Goal: Task Accomplishment & Management: Complete application form

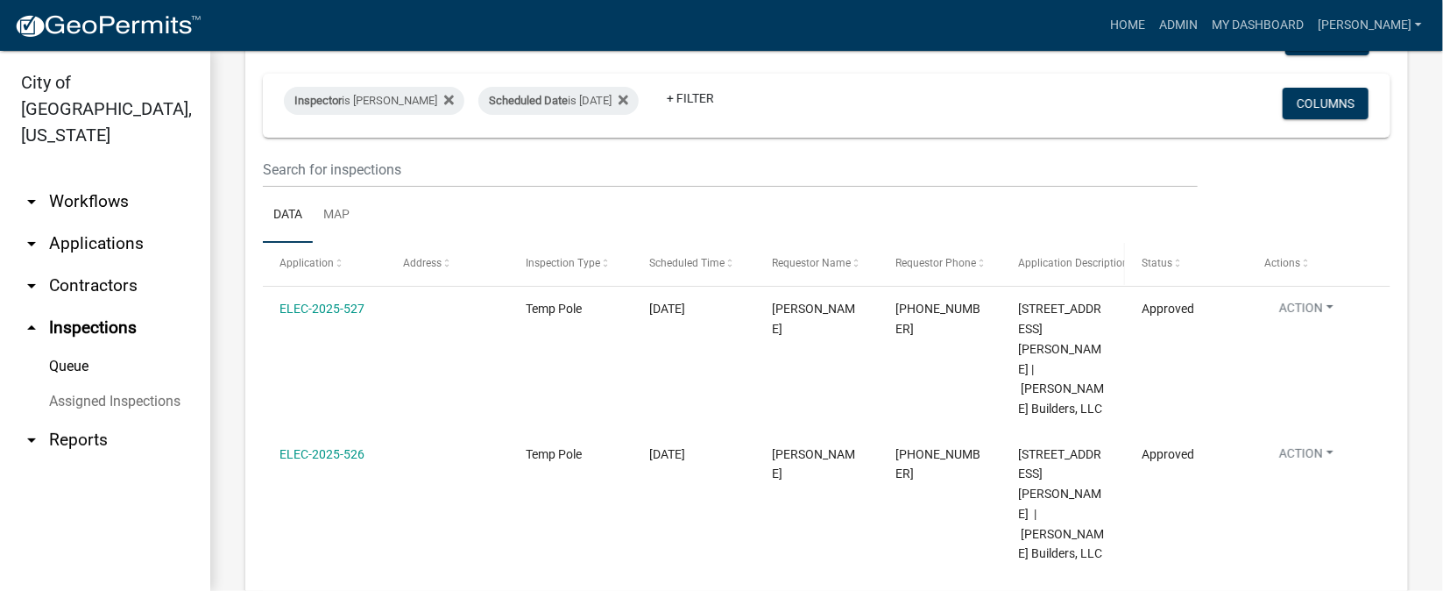
scroll to position [262, 0]
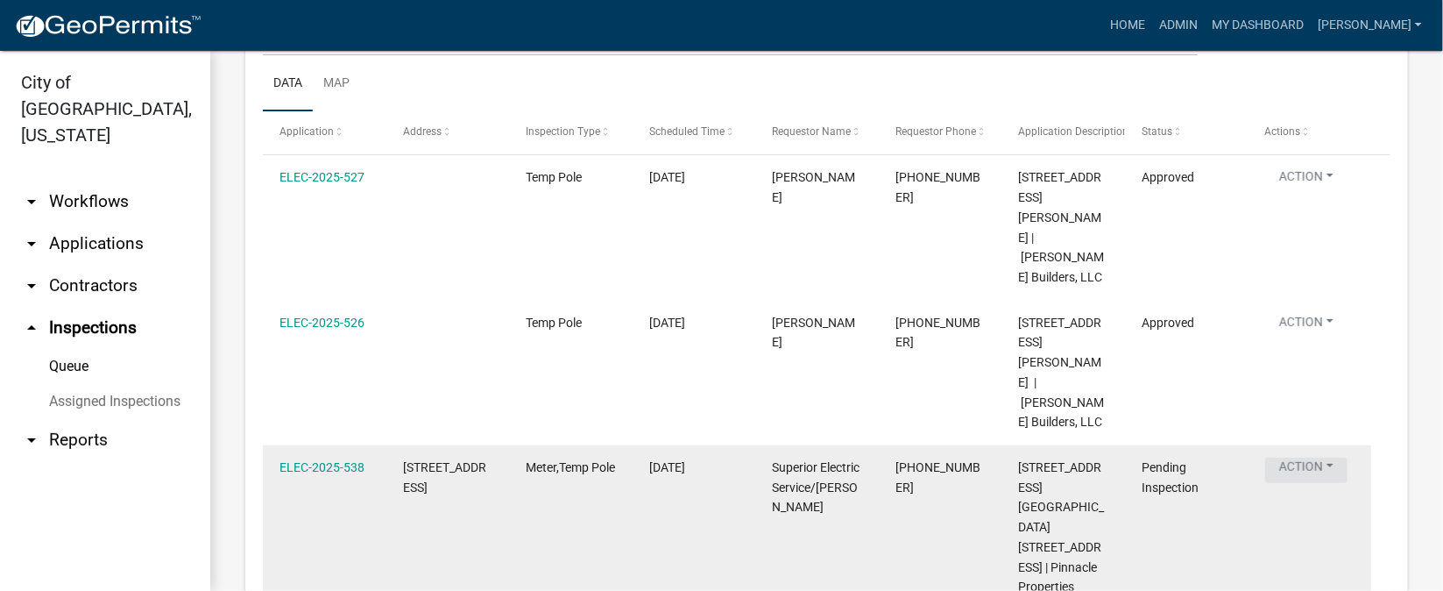
click at [1327, 457] on button "Action" at bounding box center [1306, 469] width 82 height 25
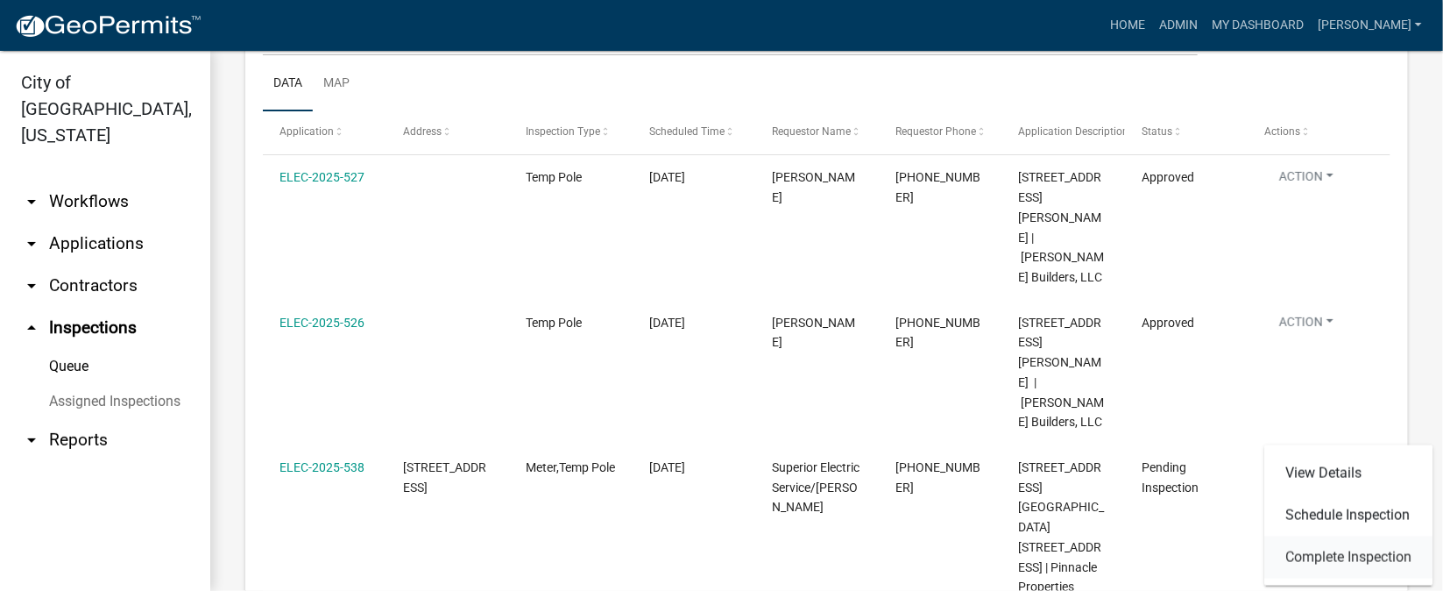
click at [1383, 552] on link "Complete Inspection" at bounding box center [1348, 557] width 168 height 42
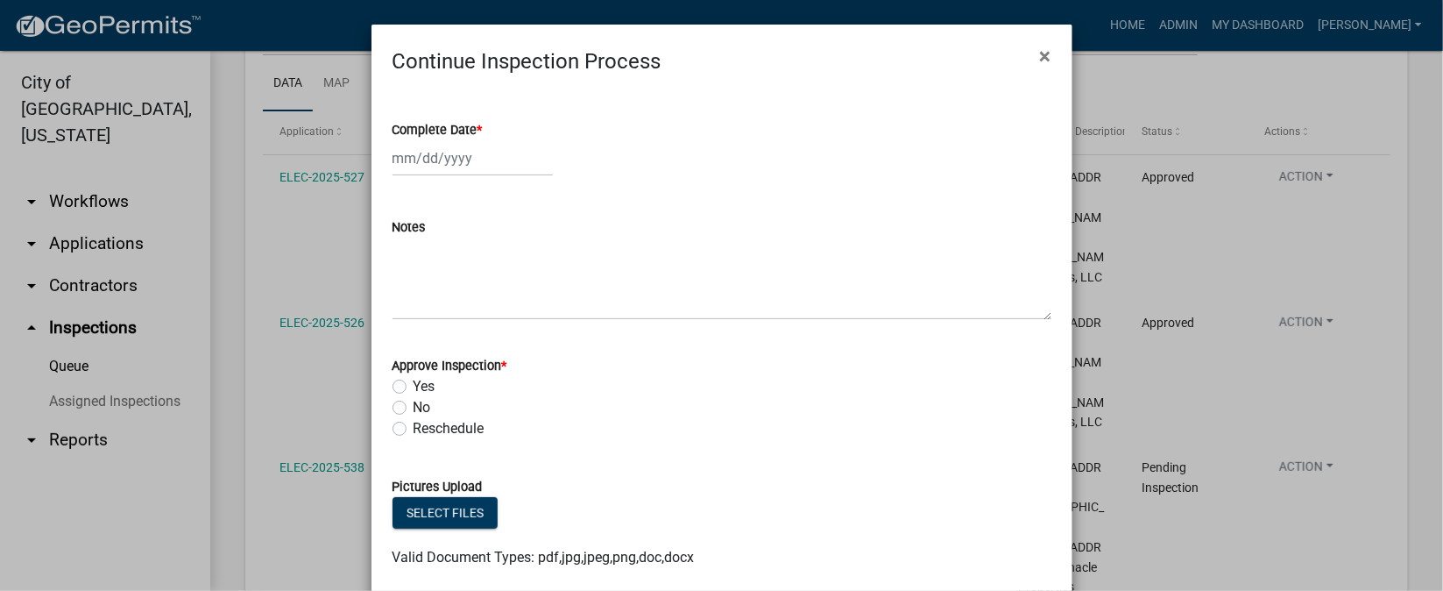
click at [478, 126] on span "*" at bounding box center [480, 130] width 5 height 15
click at [473, 140] on input "Complete Date *" at bounding box center [473, 158] width 160 height 36
select select "10"
select select "2025"
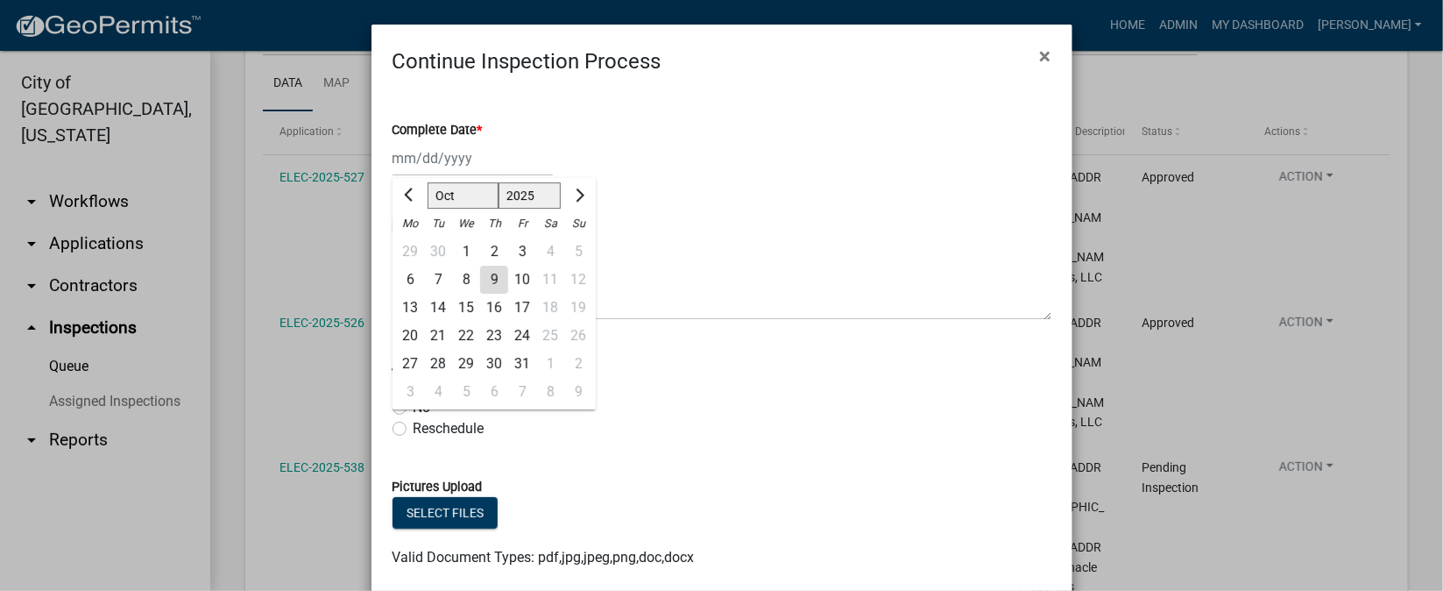
click at [480, 269] on div "9" at bounding box center [494, 279] width 28 height 28
type input "[DATE]"
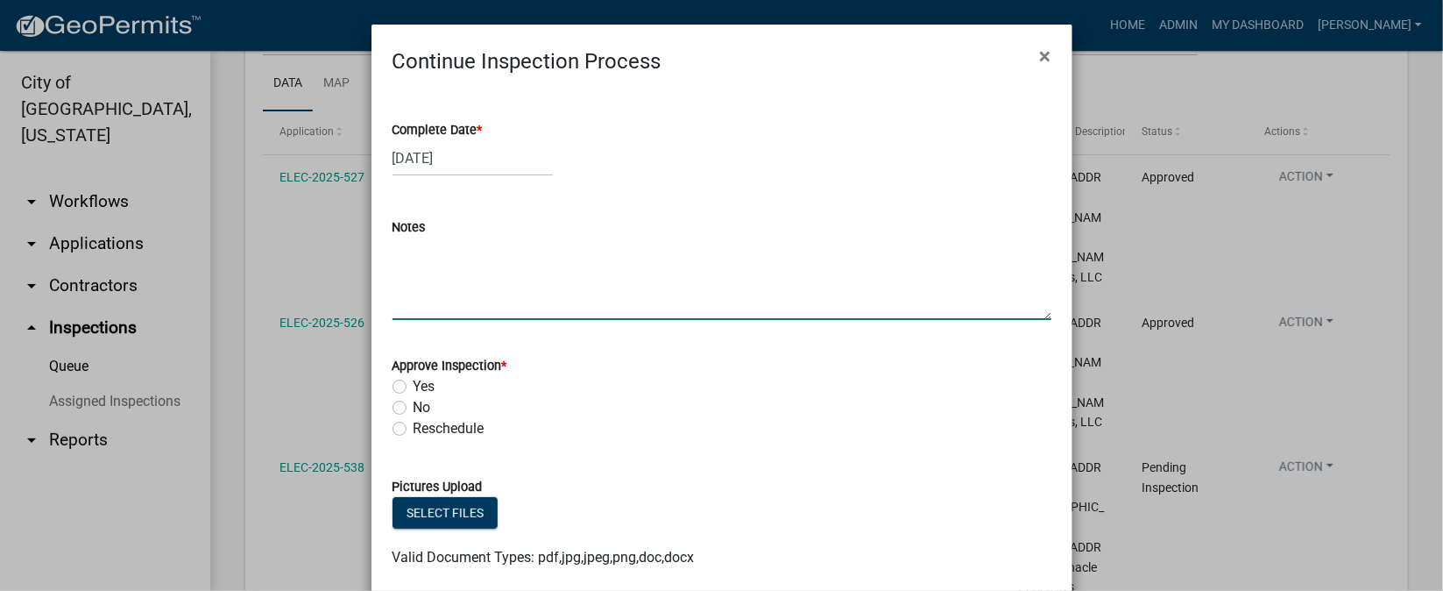
click at [438, 267] on textarea "Notes" at bounding box center [722, 278] width 659 height 82
type textarea "m"
type textarea "METER ONLY. APT. FIRE. TEMP. ONLY. NOT YET FINAL."
click at [414, 385] on label "Yes" at bounding box center [425, 386] width 22 height 21
click at [414, 385] on input "Yes" at bounding box center [419, 381] width 11 height 11
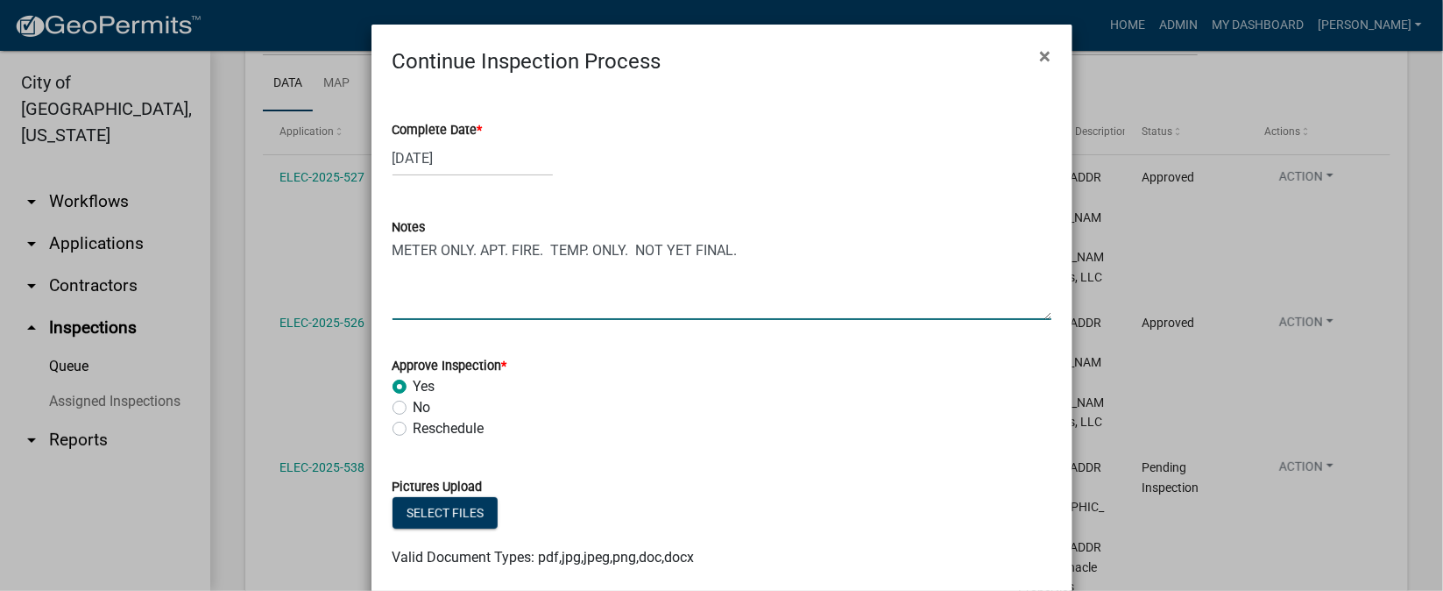
radio input "true"
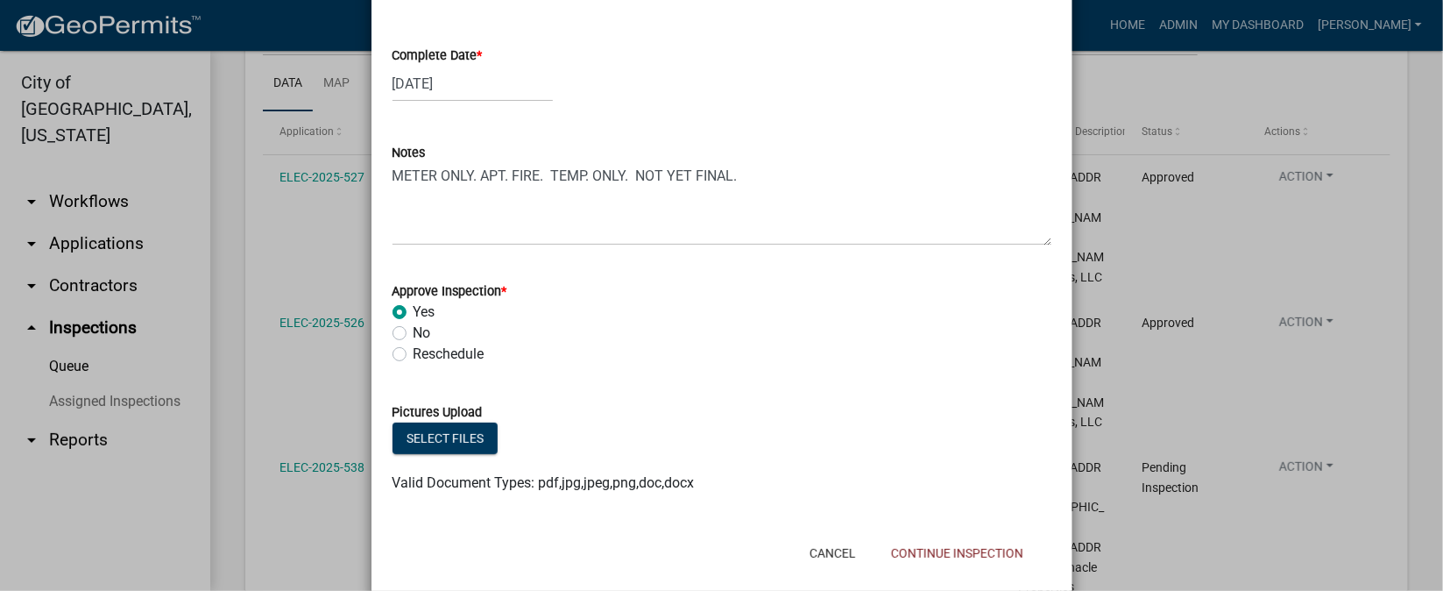
scroll to position [103, 0]
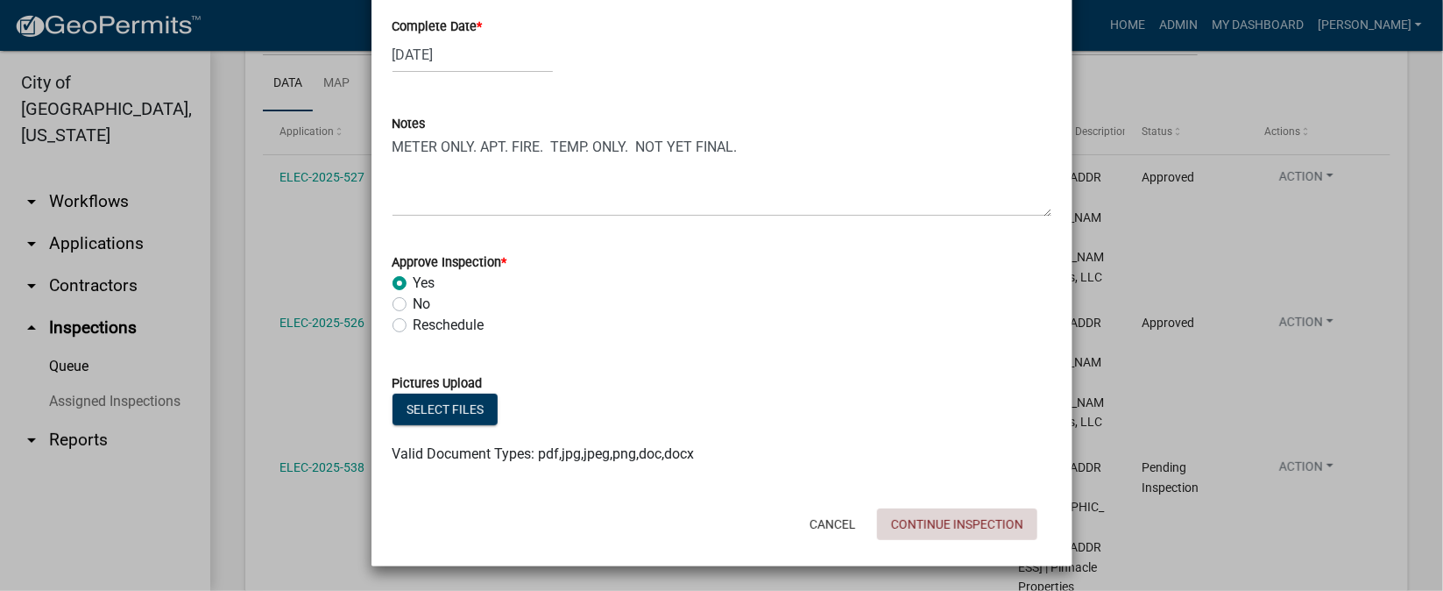
click at [901, 515] on button "Continue Inspection" at bounding box center [957, 524] width 160 height 32
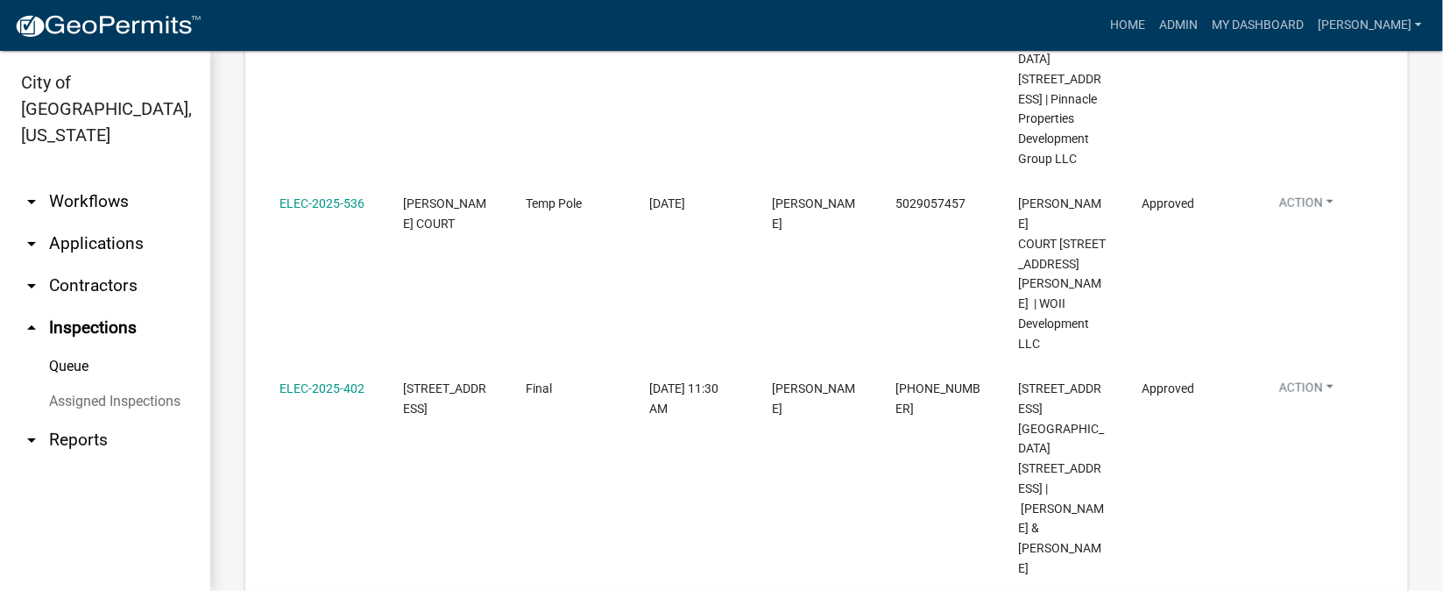
scroll to position [788, 0]
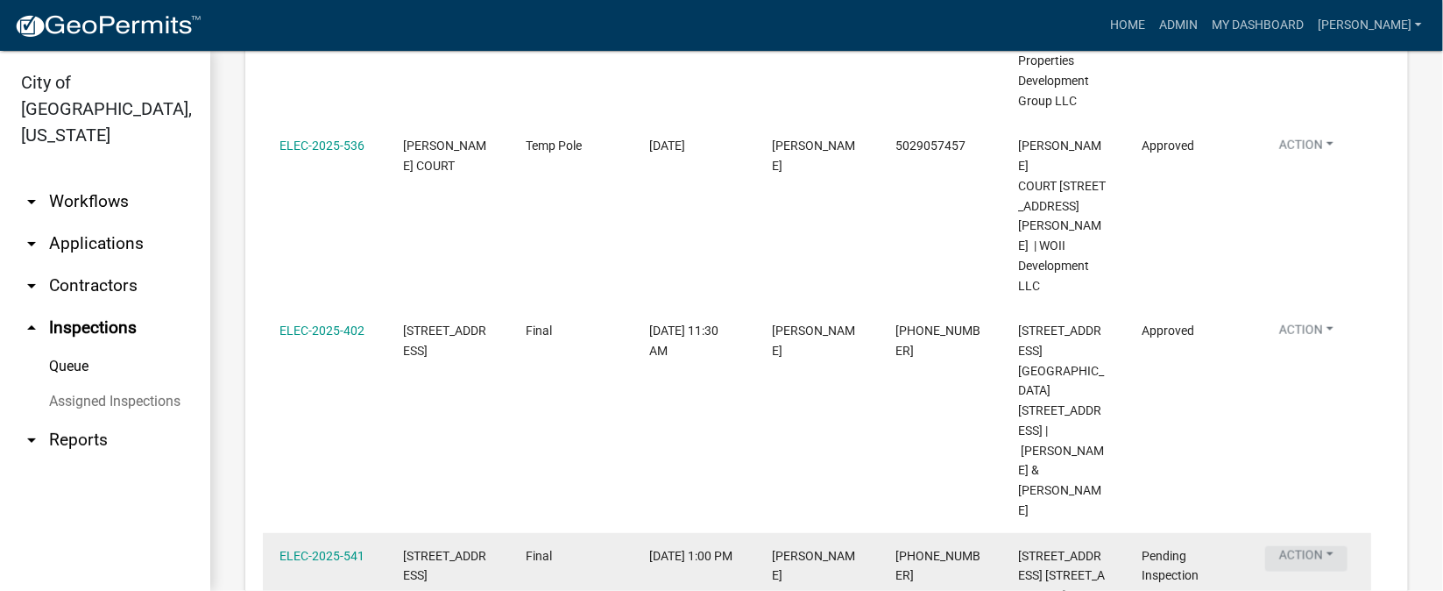
click at [1334, 546] on button "Action" at bounding box center [1306, 558] width 82 height 25
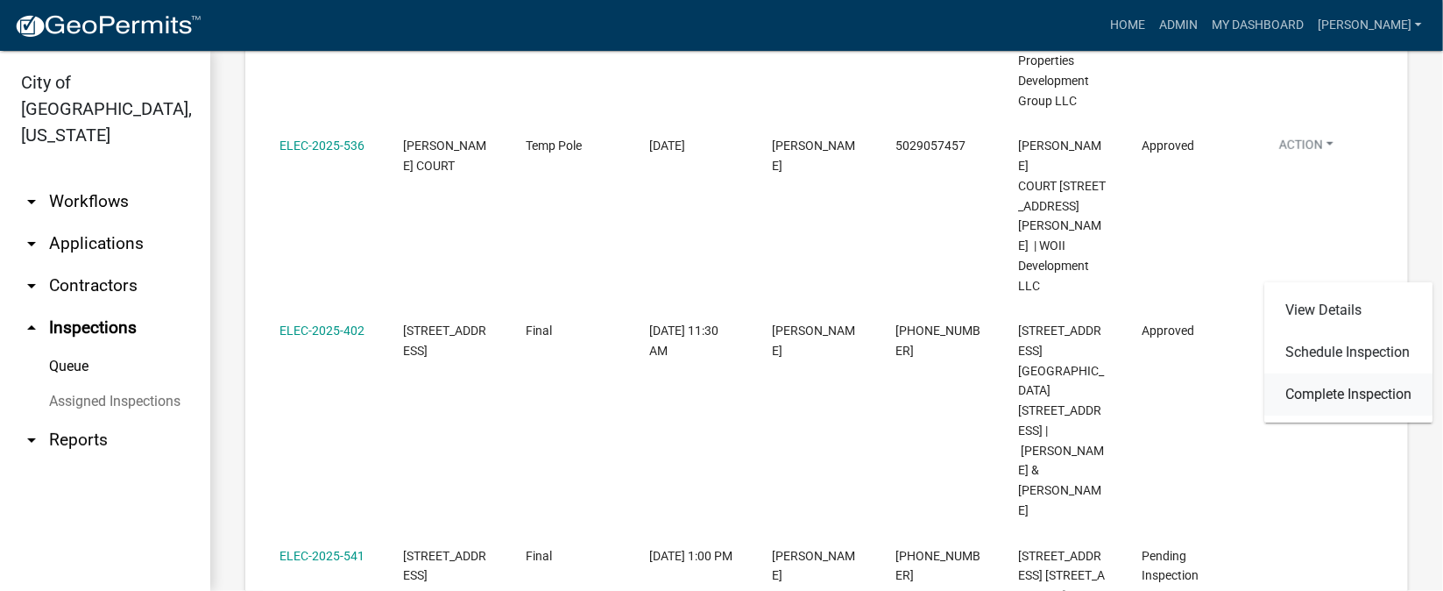
click at [1317, 398] on link "Complete Inspection" at bounding box center [1348, 394] width 168 height 42
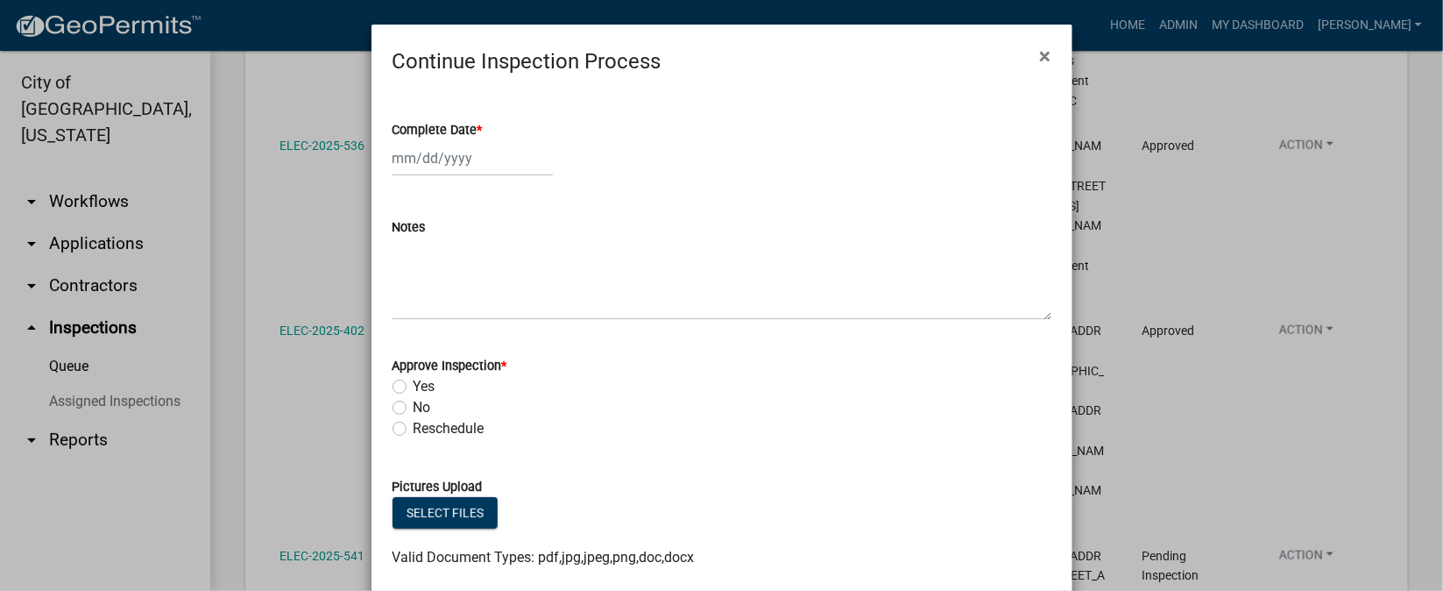
click at [478, 128] on span "*" at bounding box center [480, 130] width 5 height 15
click at [472, 140] on input "Complete Date *" at bounding box center [473, 158] width 160 height 36
select select "10"
select select "2025"
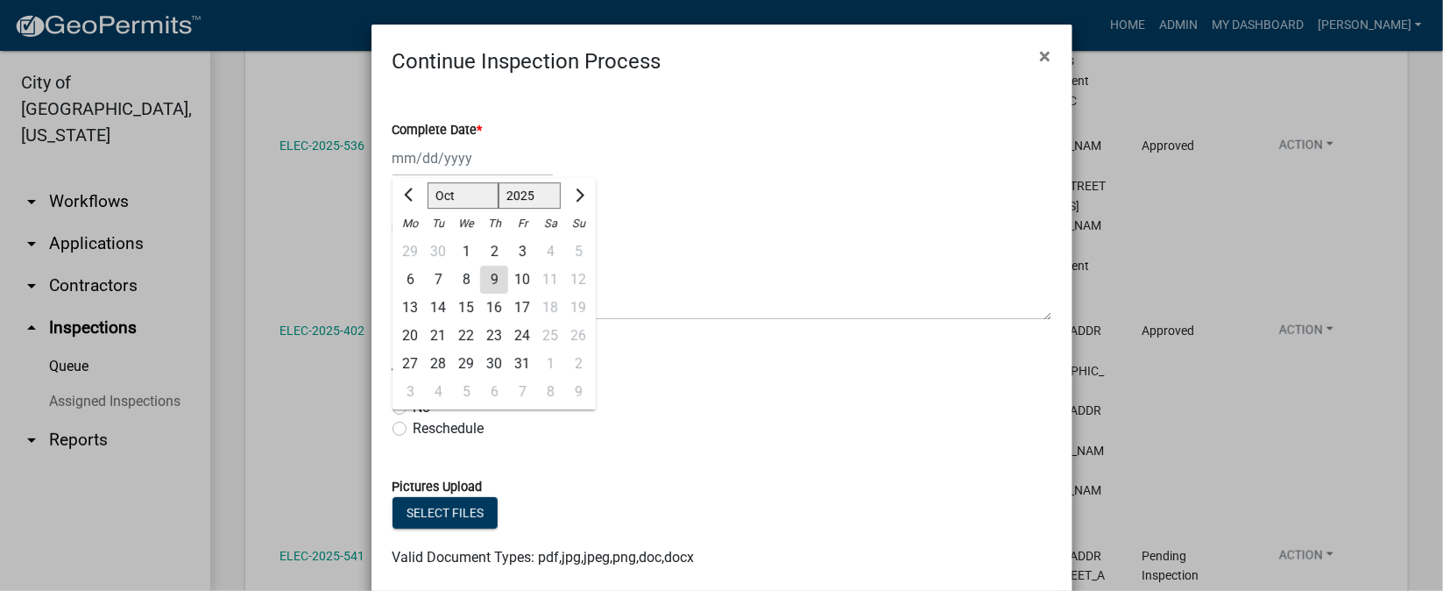
click at [480, 276] on div "9" at bounding box center [494, 279] width 28 height 28
type input "[DATE]"
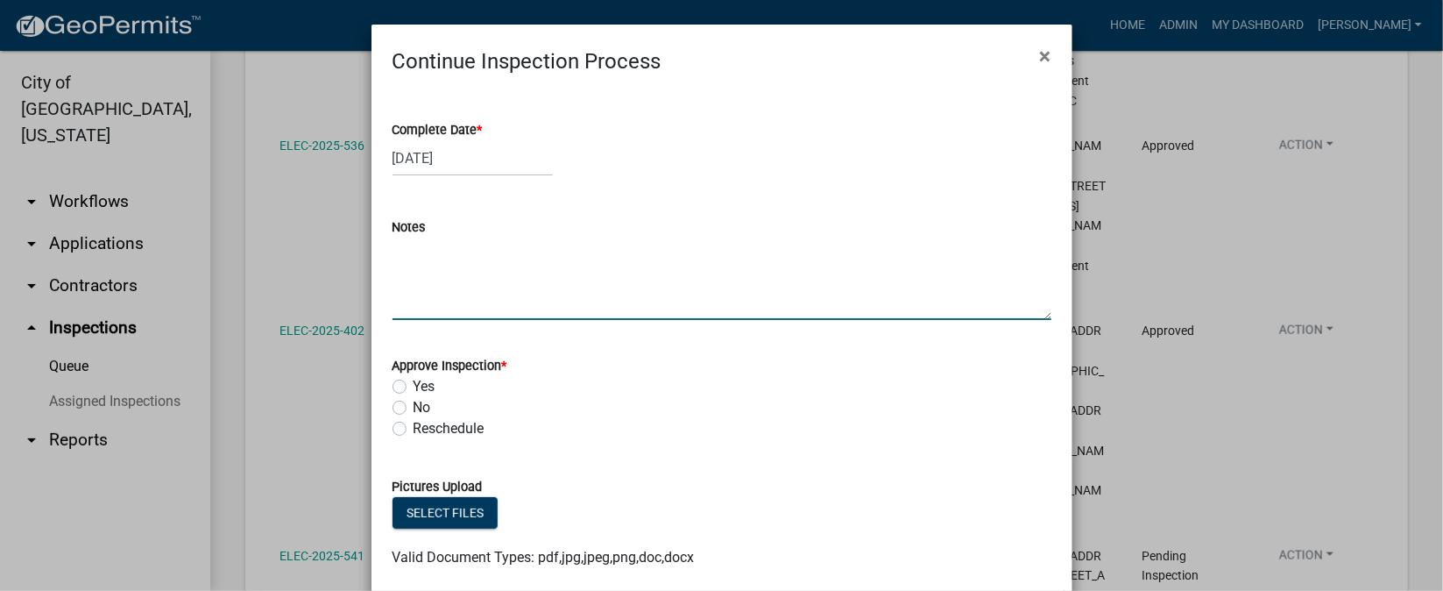
drag, startPoint x: 426, startPoint y: 269, endPoint x: 697, endPoint y: 153, distance: 295.2
click at [441, 257] on textarea "Notes" at bounding box center [722, 278] width 659 height 82
type textarea "PANEL CHANGE. BAD MAIN BREAKER."
click at [414, 386] on label "Yes" at bounding box center [425, 386] width 22 height 21
click at [414, 386] on input "Yes" at bounding box center [419, 381] width 11 height 11
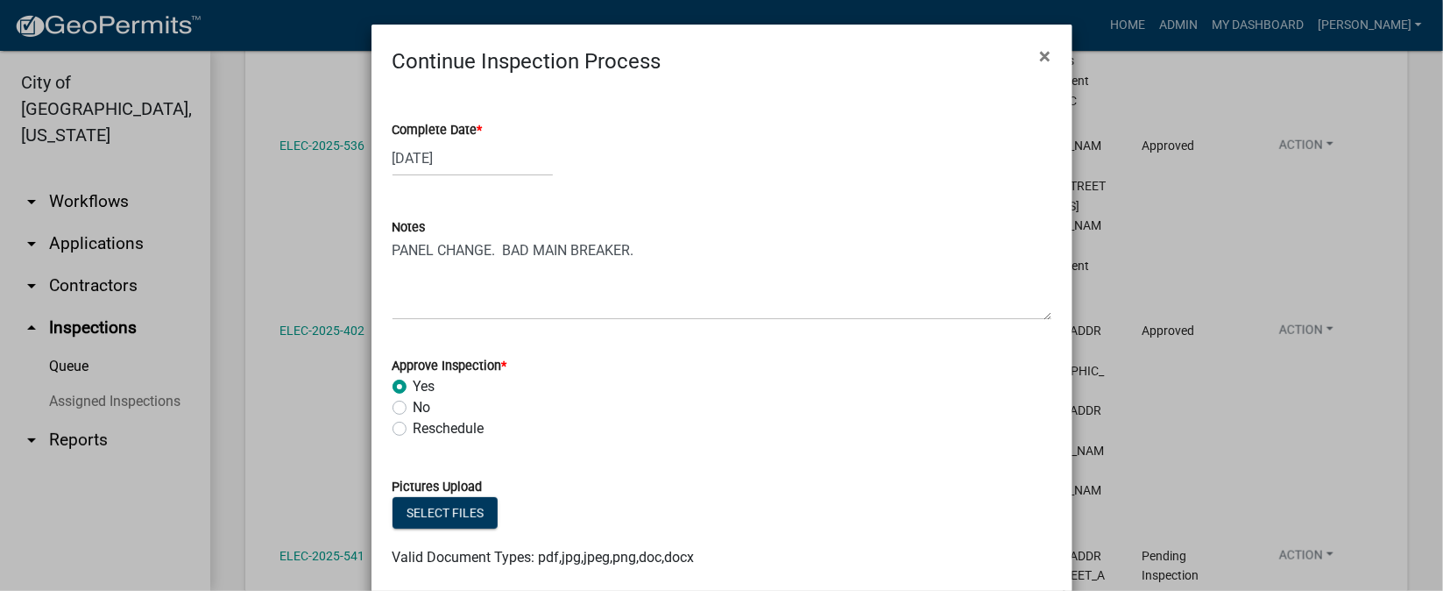
radio input "true"
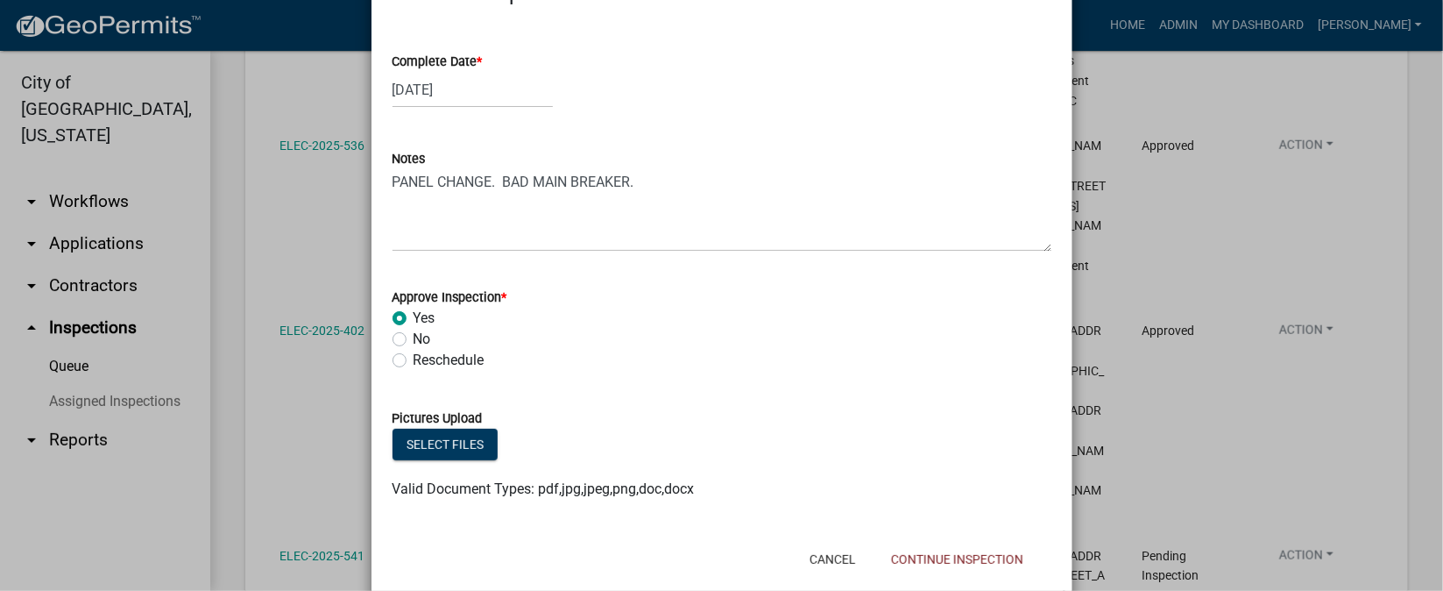
scroll to position [103, 0]
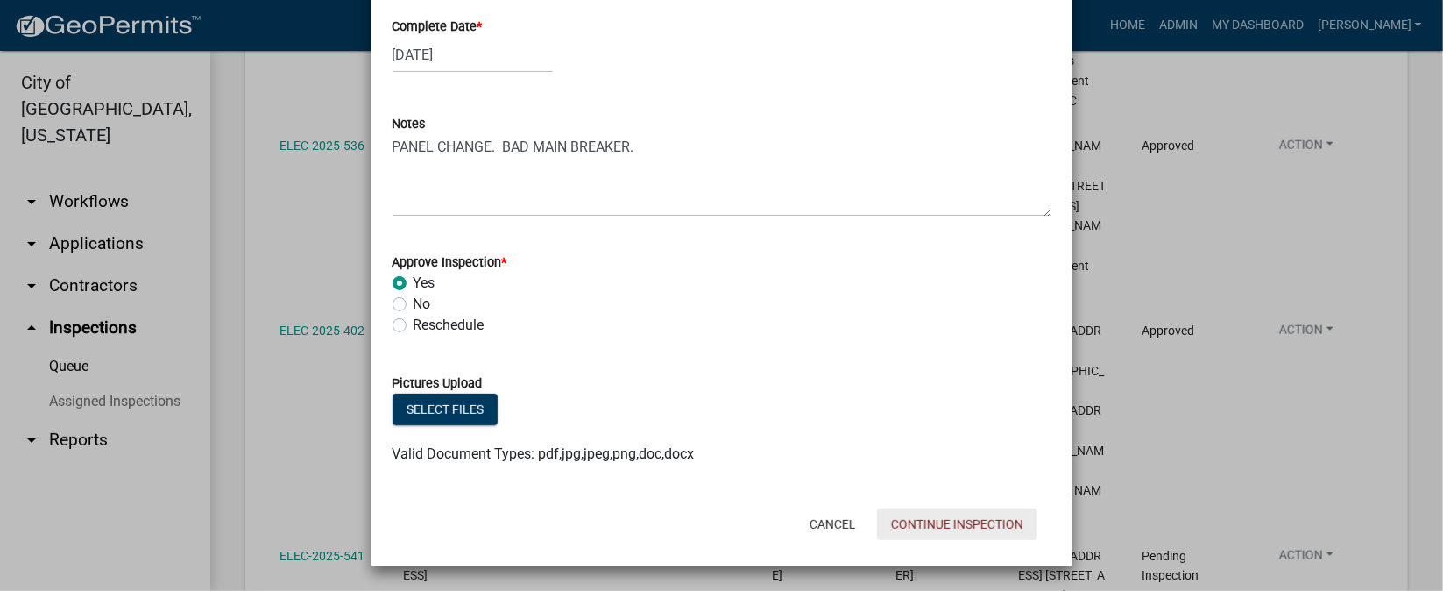
click at [939, 518] on button "Continue Inspection" at bounding box center [957, 524] width 160 height 32
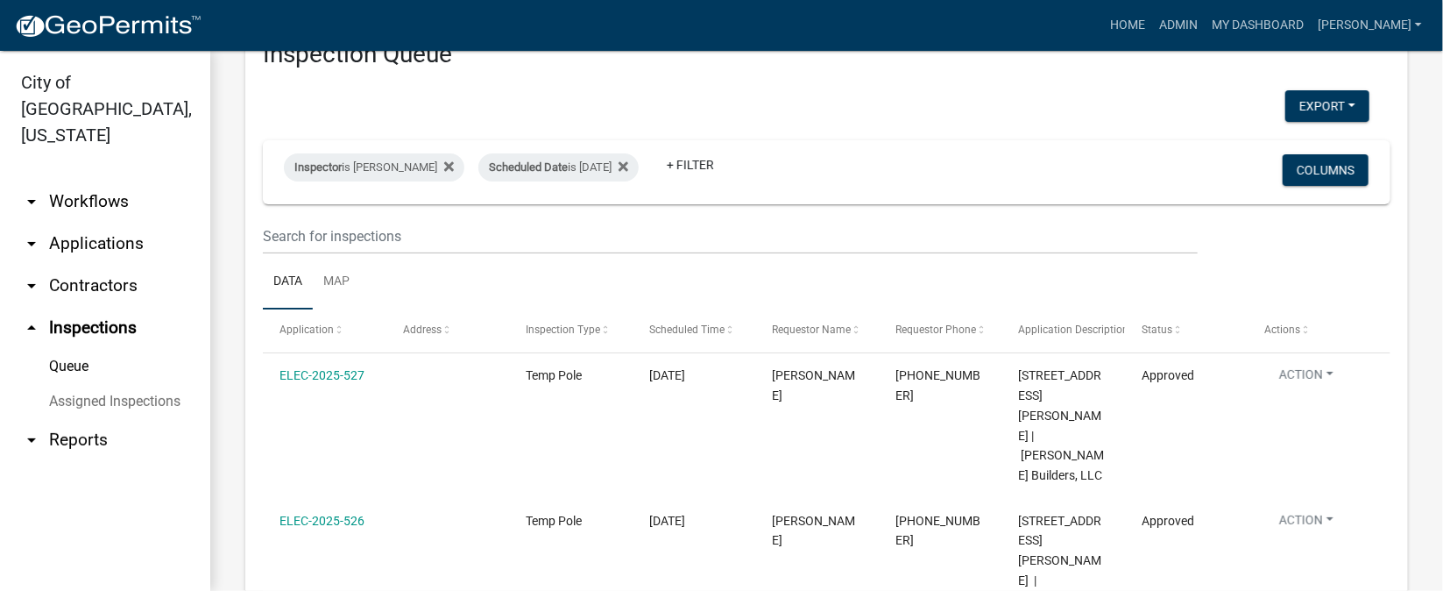
scroll to position [0, 0]
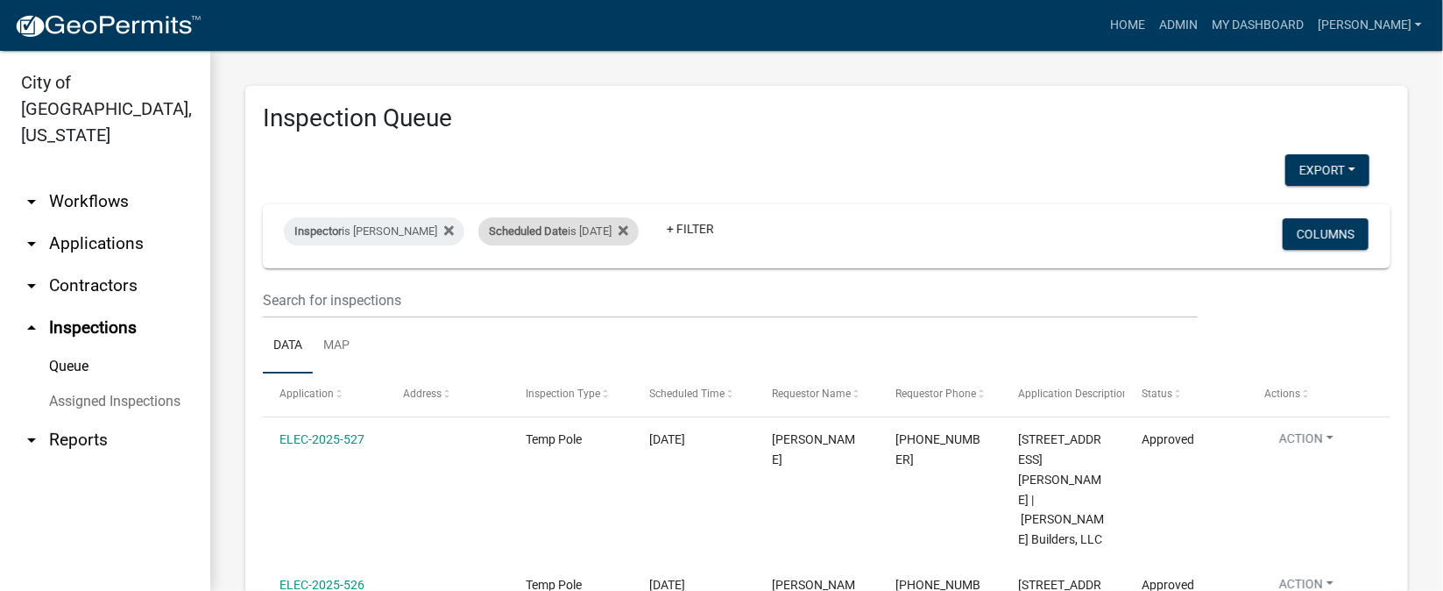
click at [627, 237] on div "Scheduled Date is [DATE]" at bounding box center [558, 231] width 160 height 28
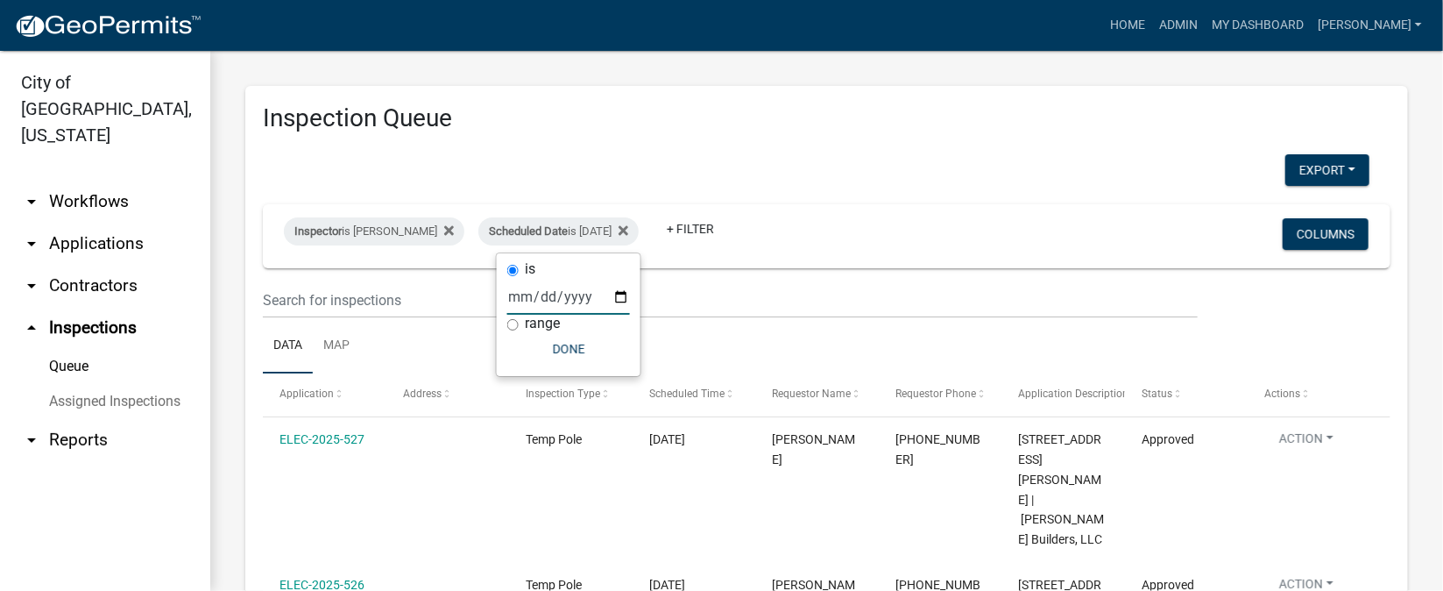
click at [615, 293] on input "[DATE]" at bounding box center [568, 297] width 123 height 36
type input "[DATE]"
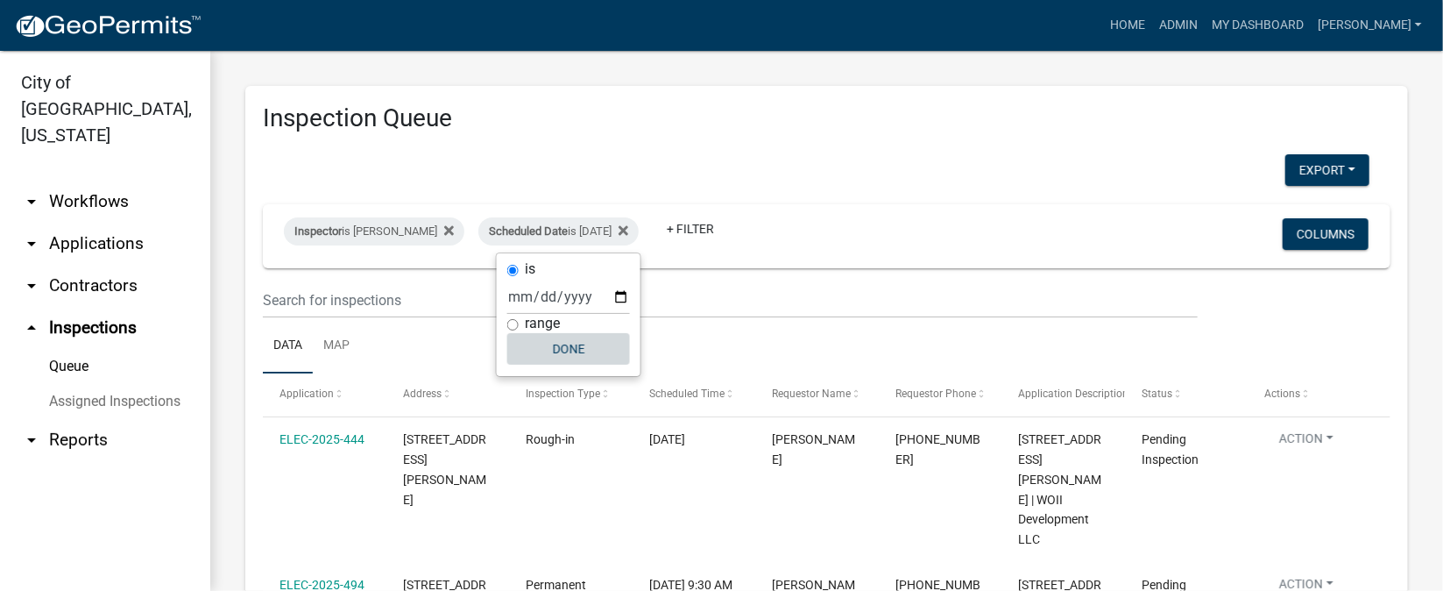
click at [576, 344] on button "Done" at bounding box center [568, 349] width 123 height 32
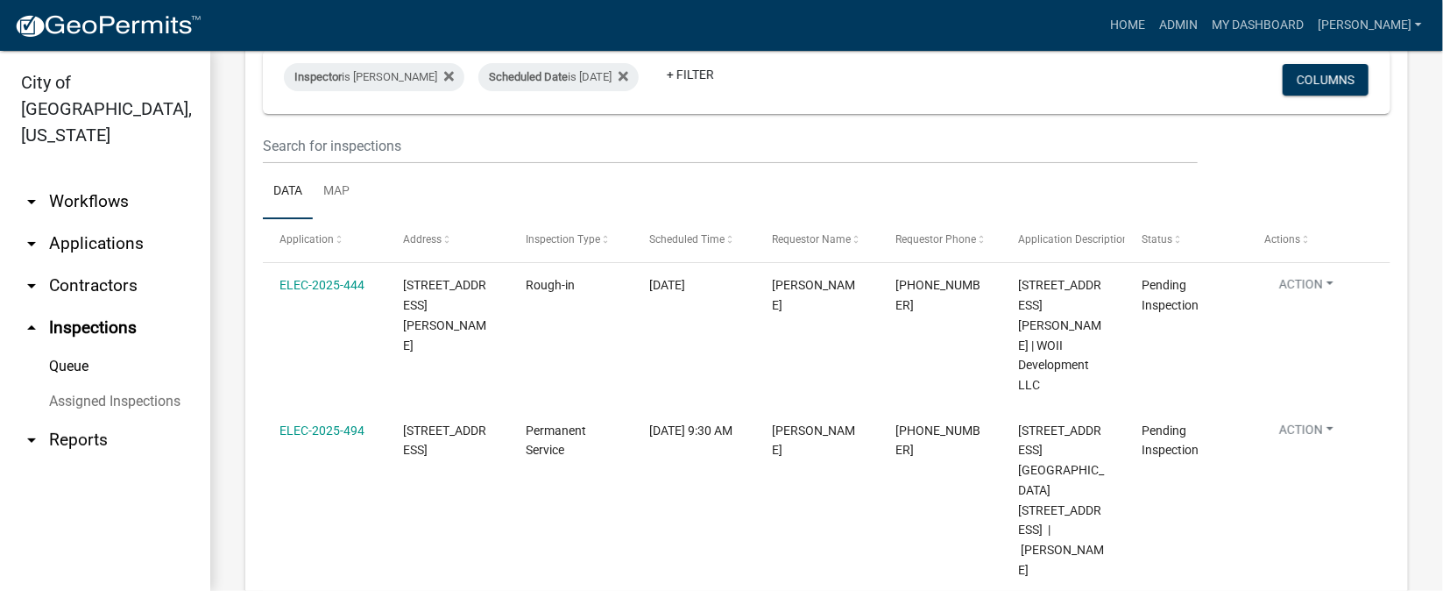
scroll to position [131, 0]
